Goal: Transaction & Acquisition: Purchase product/service

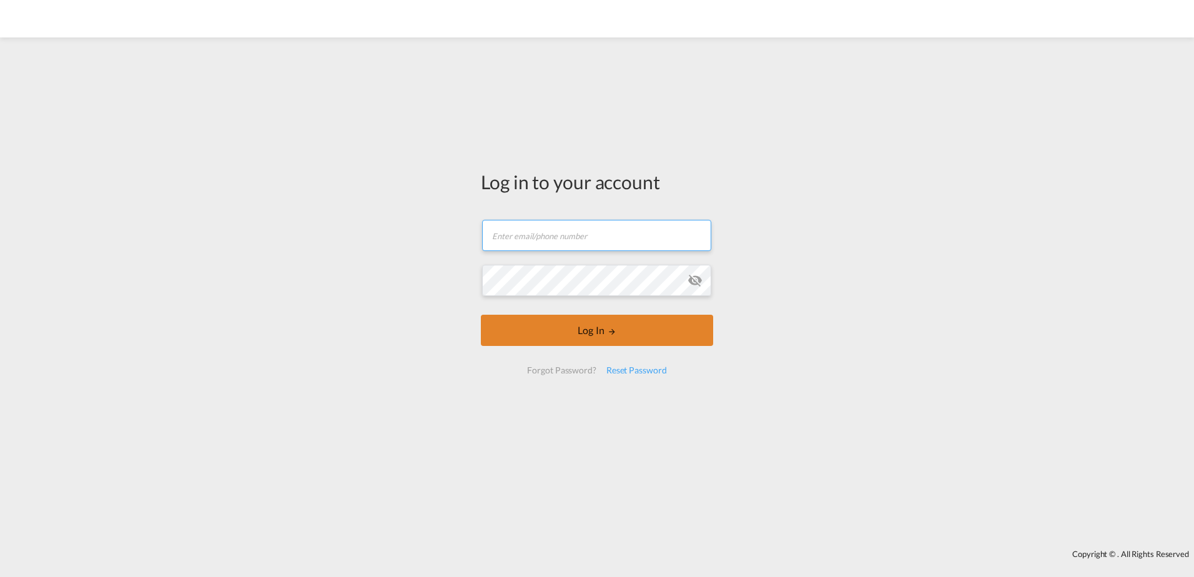
type input "[PERSON_NAME][EMAIL_ADDRESS][DOMAIN_NAME]"
click at [593, 328] on button "Log In" at bounding box center [597, 330] width 232 height 31
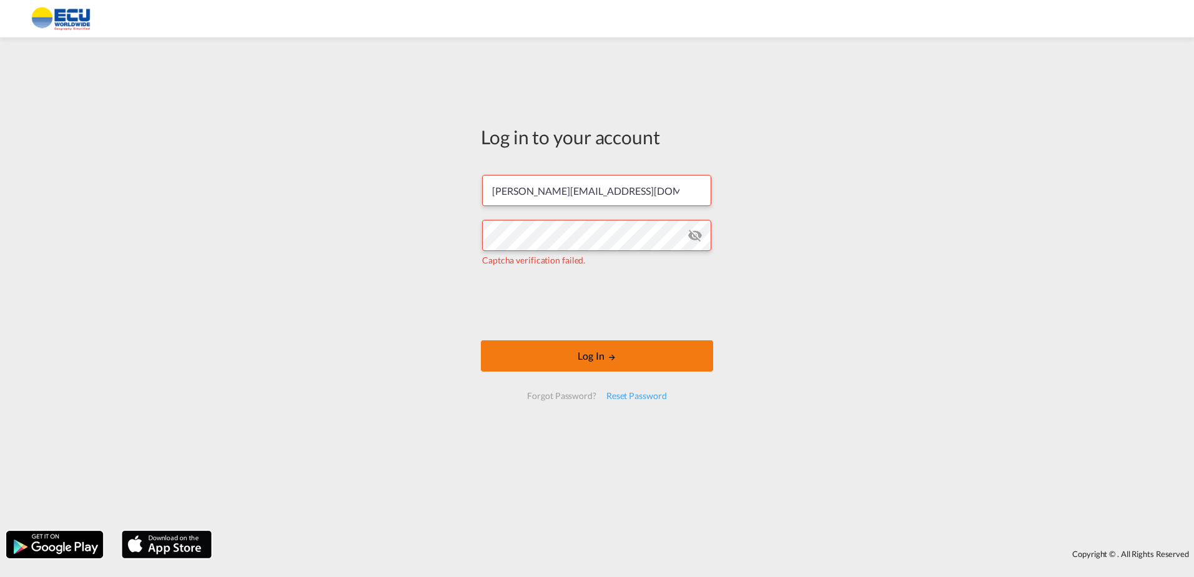
click at [654, 358] on button "Log In" at bounding box center [597, 355] width 232 height 31
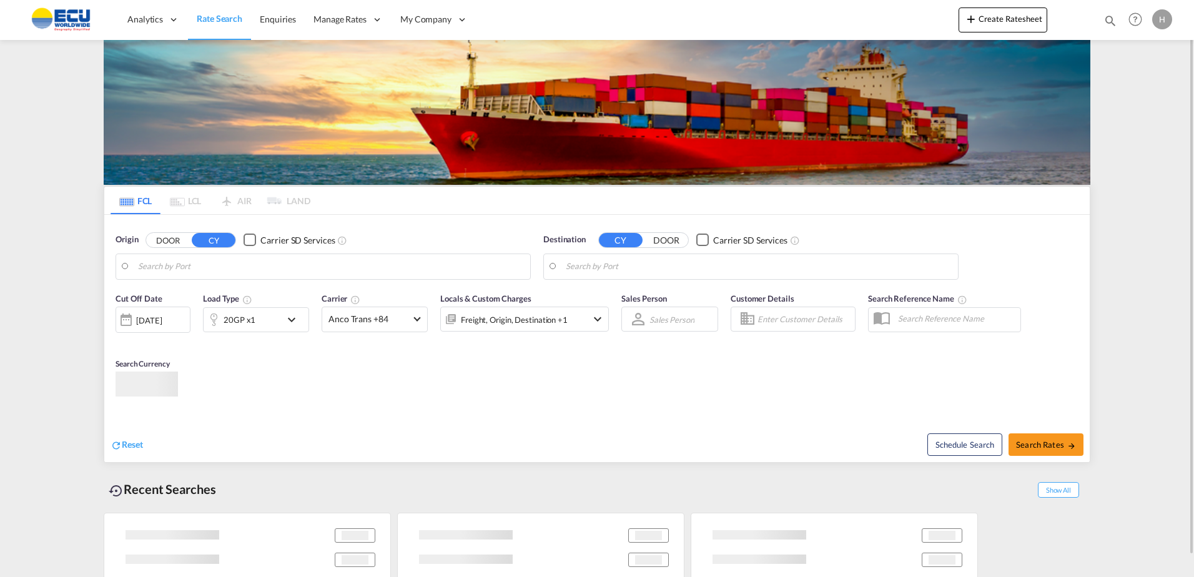
click at [281, 317] on div "20GP x1" at bounding box center [242, 319] width 77 height 25
type input "[GEOGRAPHIC_DATA], [GEOGRAPHIC_DATA]"
type input "Ennore, INENR"
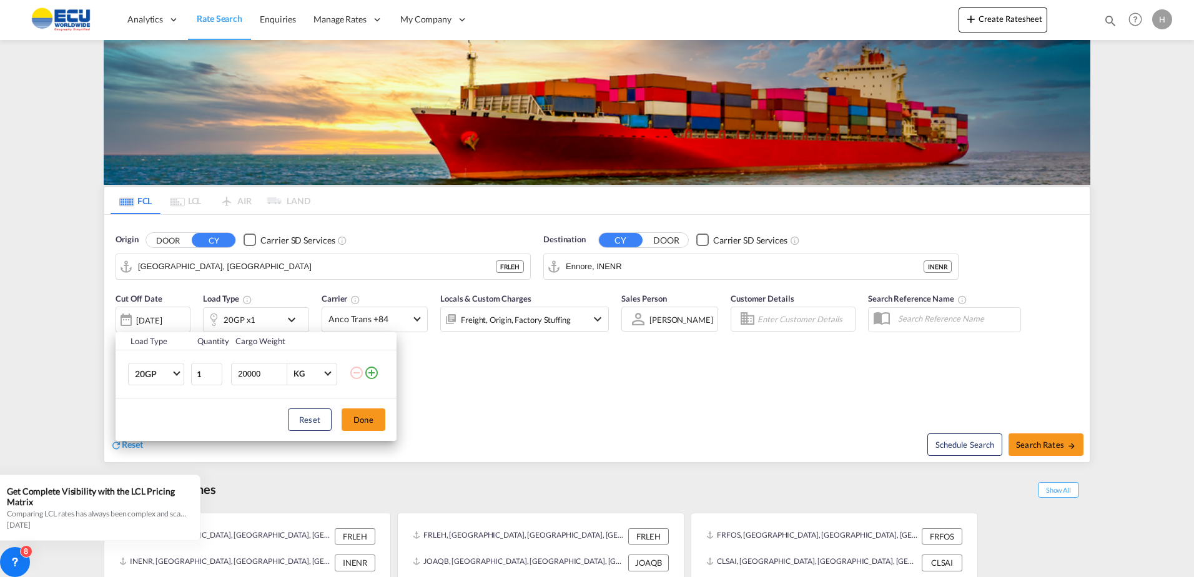
click at [369, 319] on div "Load Type Quantity Cargo Weight 20GP 20GP 40GP 40HC 45HC 20RE 40RE 40HR 20OT 40…" at bounding box center [597, 288] width 1194 height 577
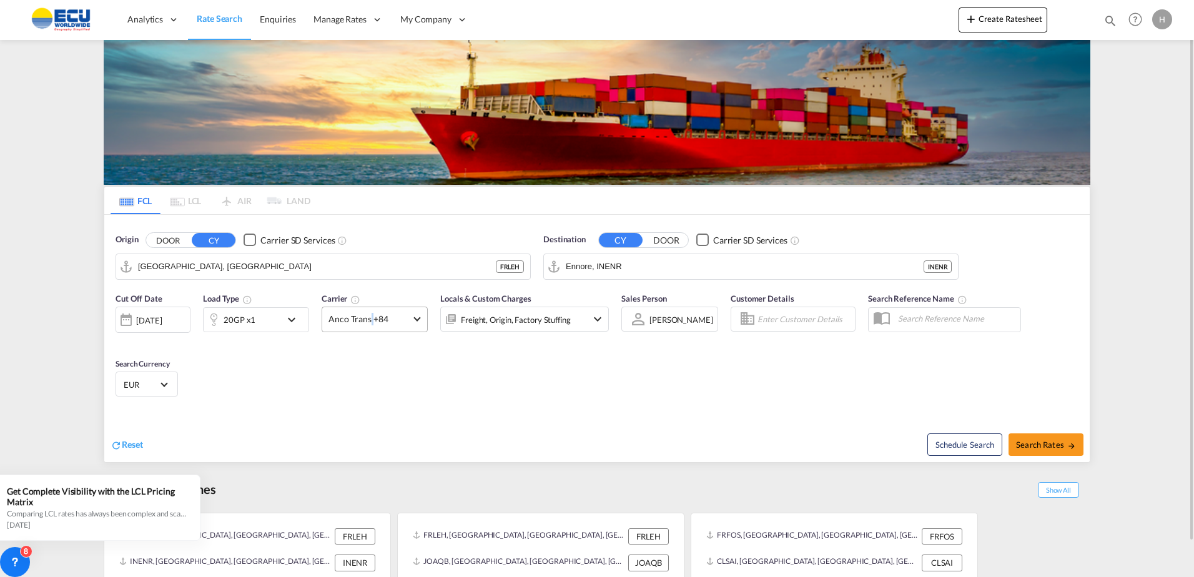
click at [369, 319] on span "Anco Trans +84" at bounding box center [369, 319] width 81 height 12
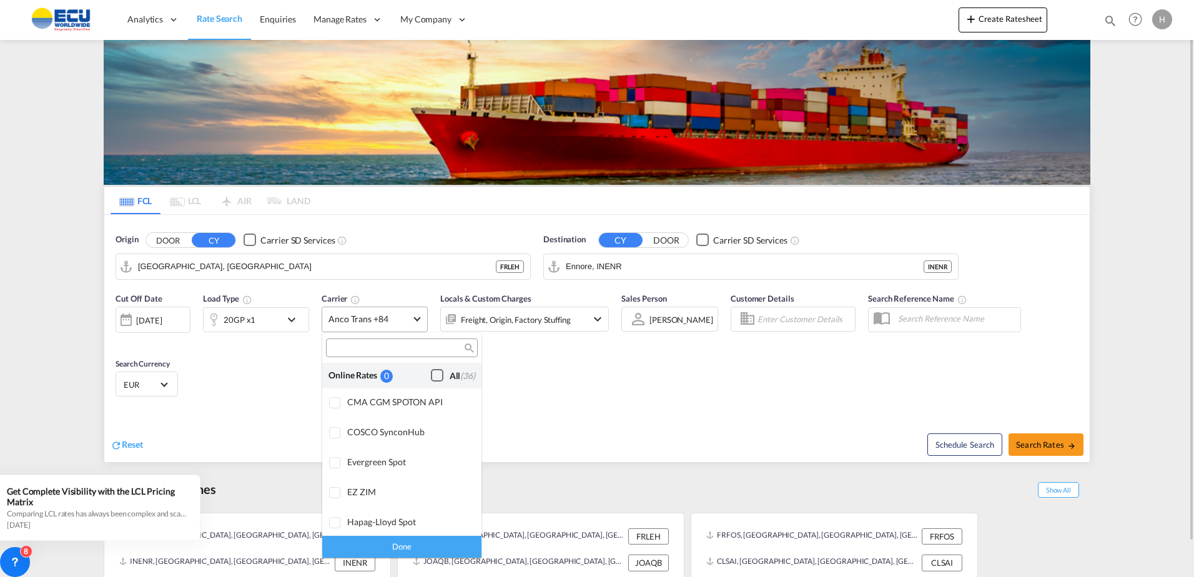
click at [433, 370] on div "Checkbox No Ink" at bounding box center [437, 375] width 12 height 12
click at [428, 543] on div "Done" at bounding box center [401, 547] width 159 height 22
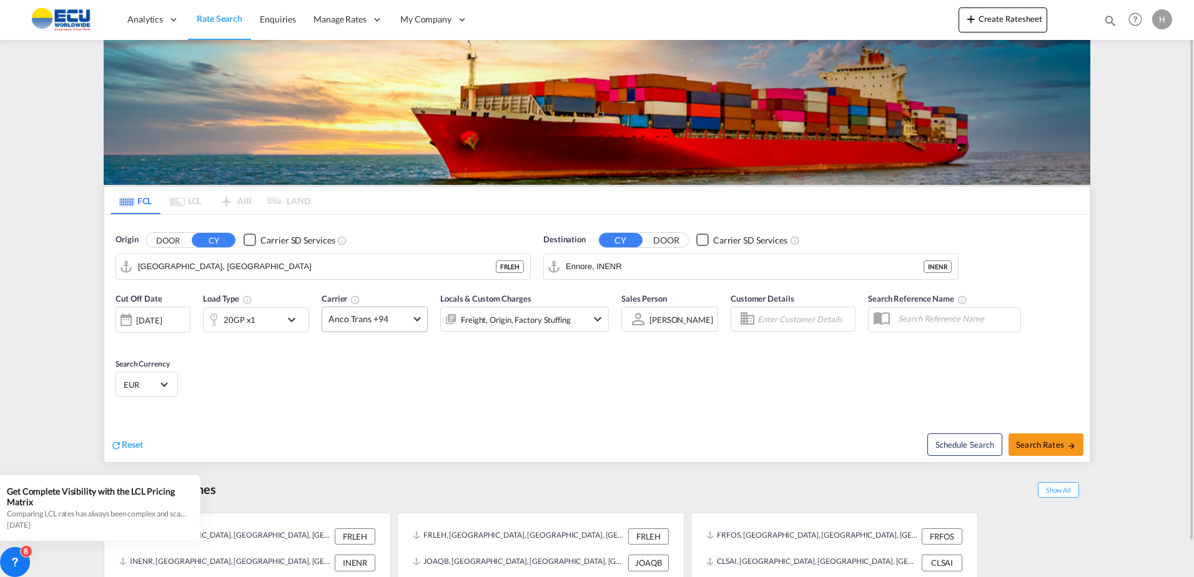
click at [547, 358] on div "Cut Off Date [DATE] [DATE] Load Type 20GP x1 Carrier Anco Trans +94 Locals & Cu…" at bounding box center [597, 347] width 986 height 122
click at [386, 269] on input "[GEOGRAPHIC_DATA], [GEOGRAPHIC_DATA]" at bounding box center [331, 266] width 386 height 19
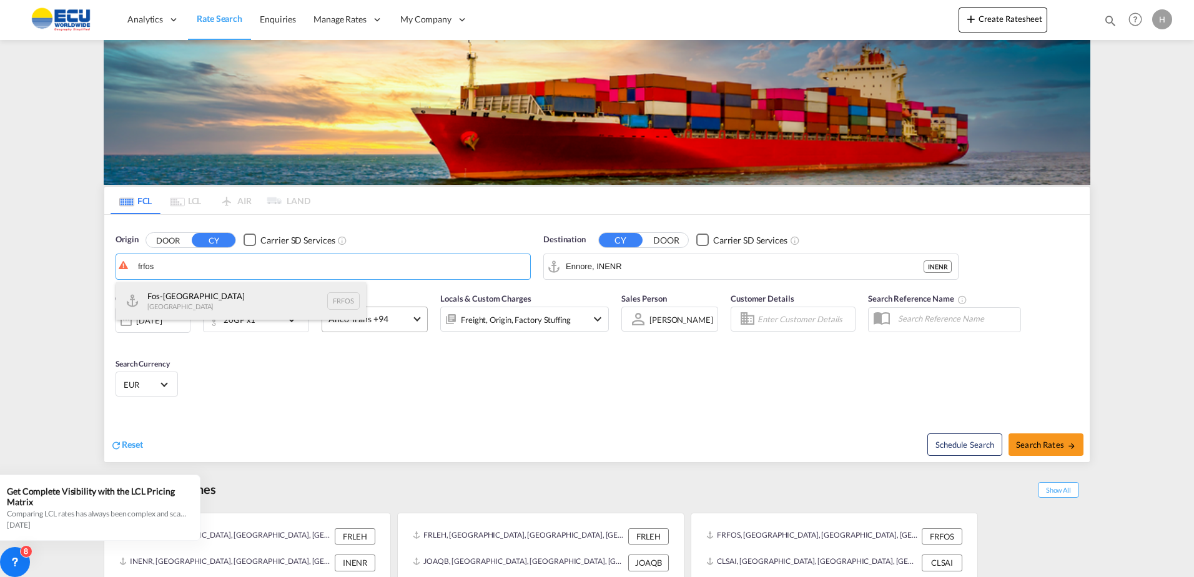
click at [225, 300] on div "Fos-sur-Mer [GEOGRAPHIC_DATA] FRFOS" at bounding box center [241, 300] width 250 height 37
type input "Fos-[GEOGRAPHIC_DATA], [GEOGRAPHIC_DATA]"
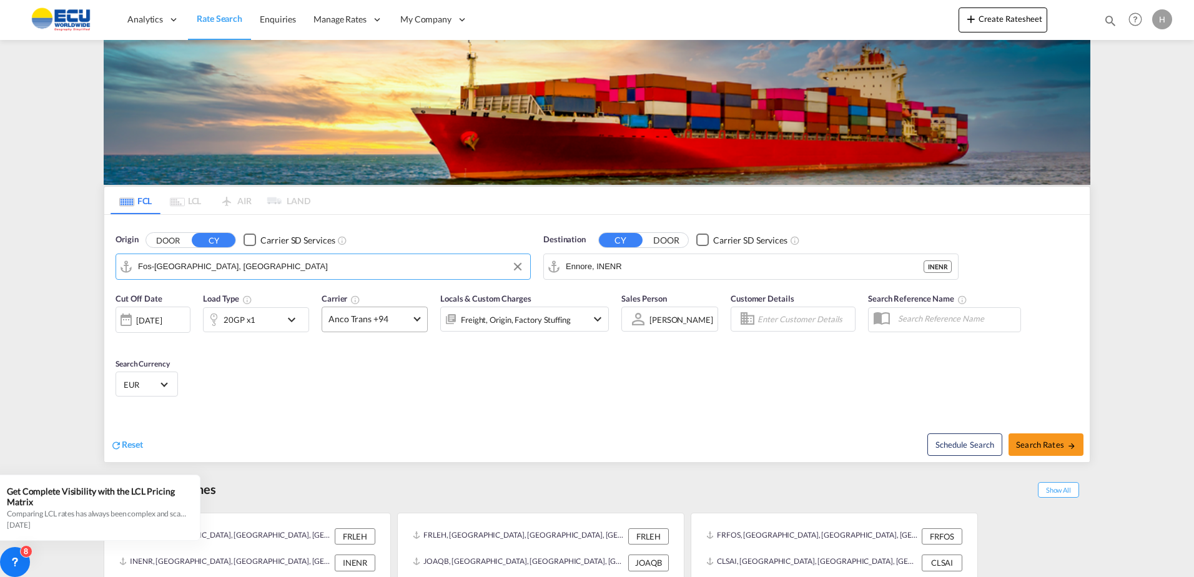
click at [638, 282] on md-autocomplete-wrap "Ennore, INENR" at bounding box center [745, 269] width 358 height 25
click at [645, 269] on input "Ennore, INENR" at bounding box center [759, 266] width 386 height 19
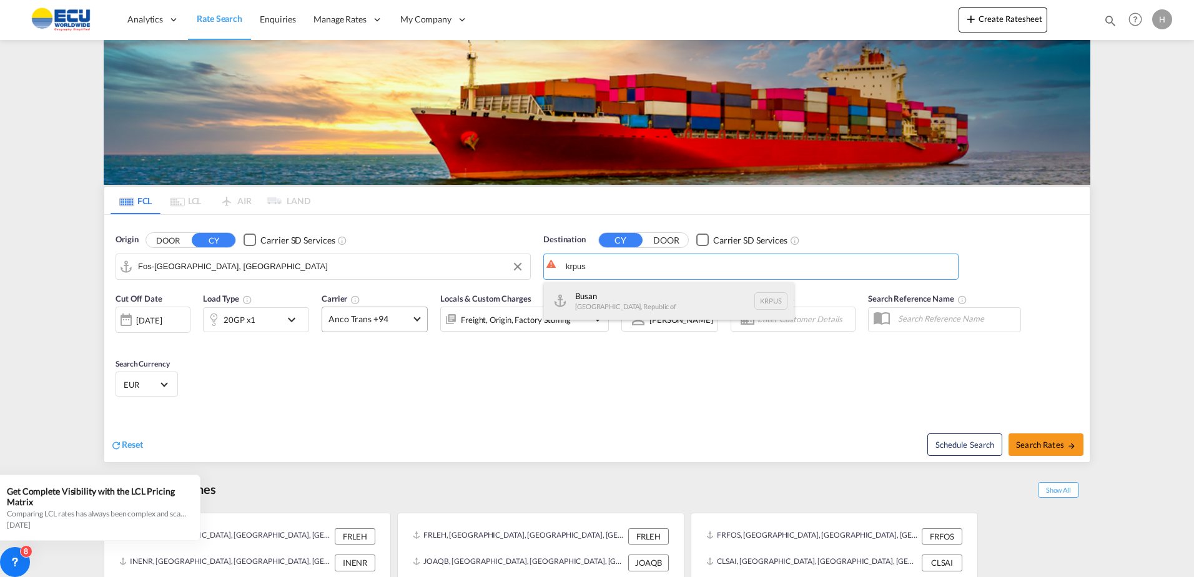
click at [626, 293] on div "Busan Korea, Republic of KRPUS" at bounding box center [669, 300] width 250 height 37
type input "Busan, KRPUS"
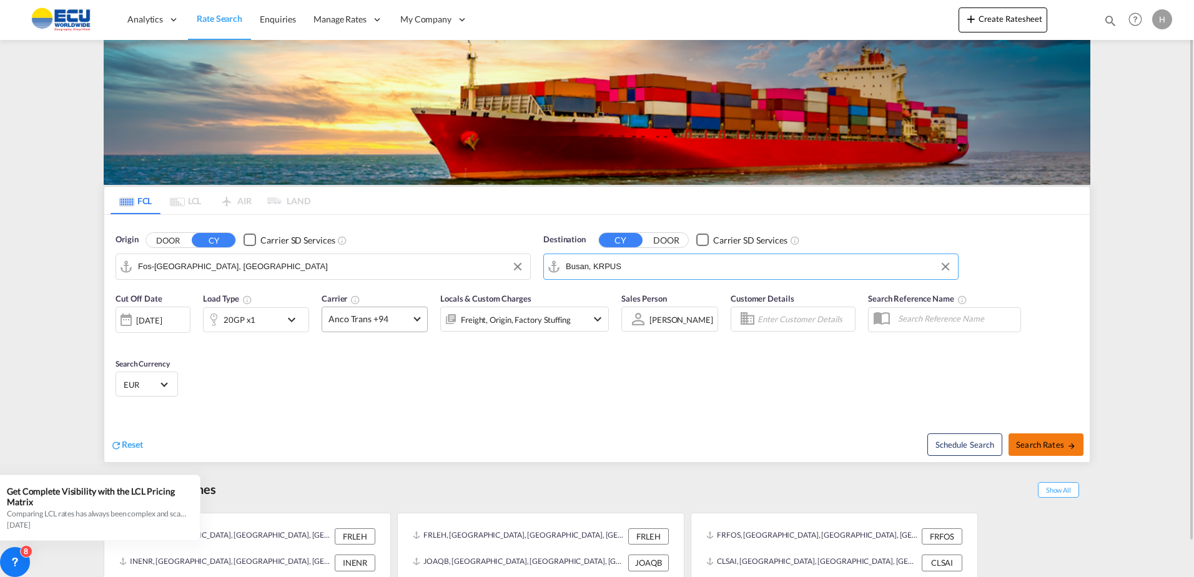
click at [1027, 440] on span "Search Rates" at bounding box center [1046, 445] width 60 height 10
type input "FRFOS to KRPUS / [DATE]"
